Goal: Navigation & Orientation: Find specific page/section

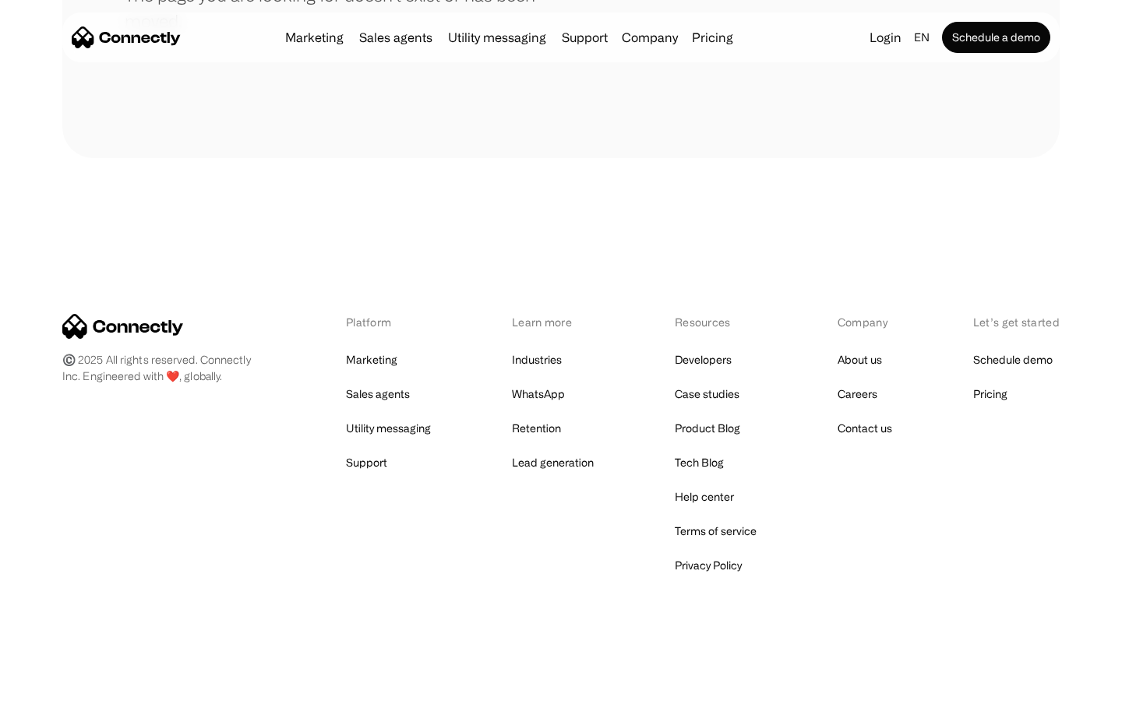
scroll to position [284, 0]
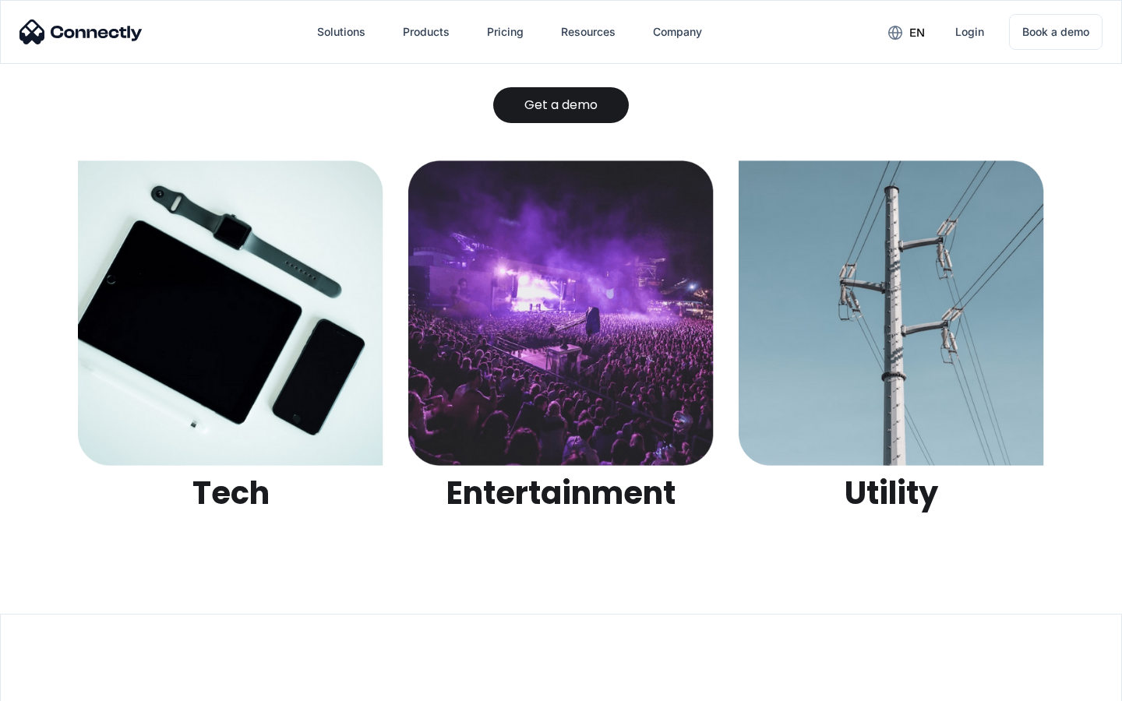
scroll to position [4914, 0]
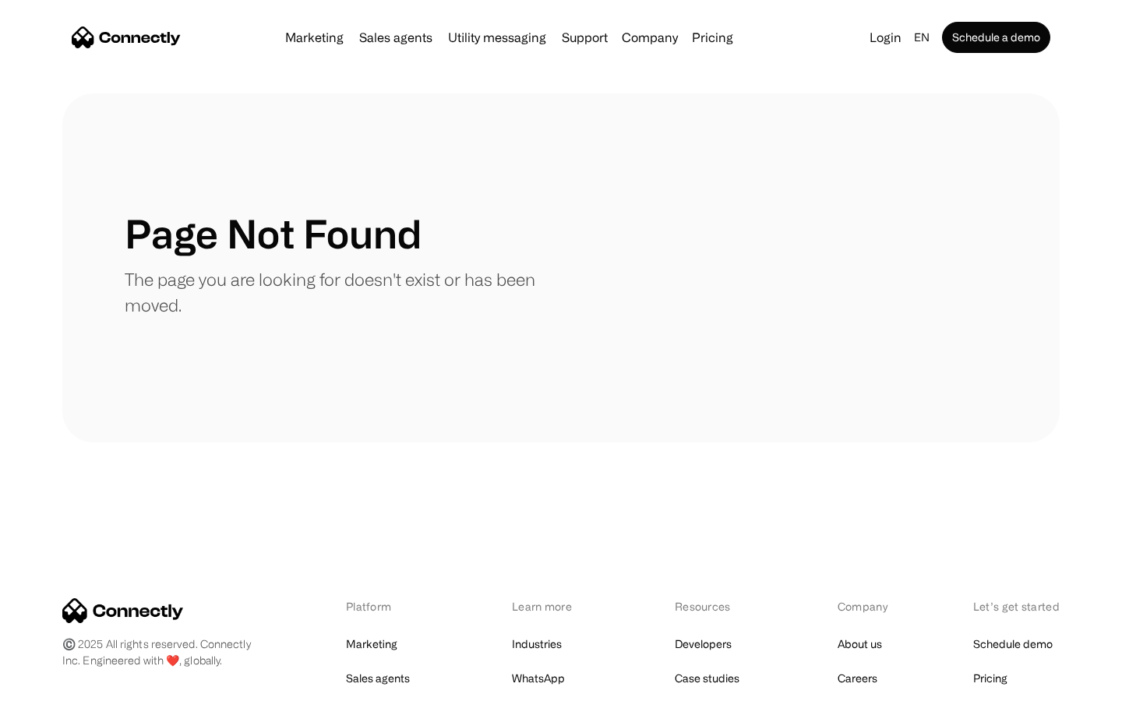
scroll to position [284, 0]
